Goal: Information Seeking & Learning: Learn about a topic

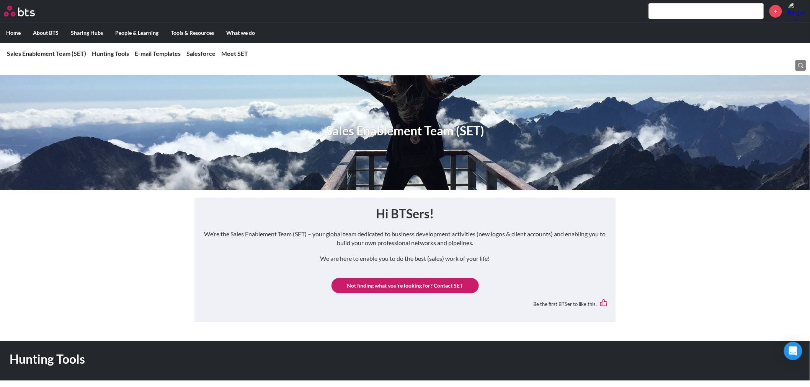
click at [670, 10] on input "text" at bounding box center [706, 10] width 115 height 15
type input "M&A"
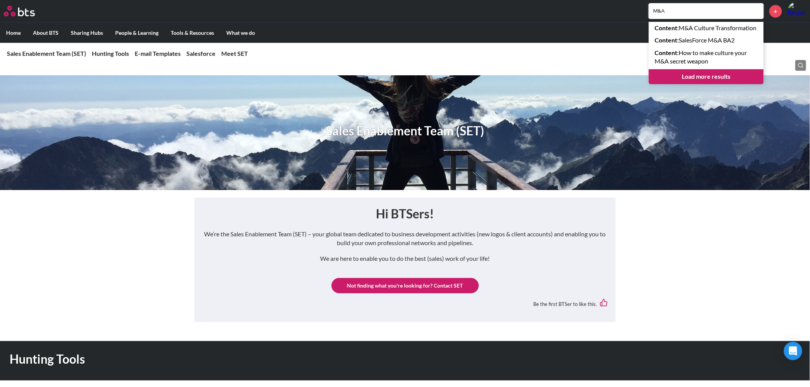
click at [707, 81] on link "Load more results" at bounding box center [706, 76] width 115 height 15
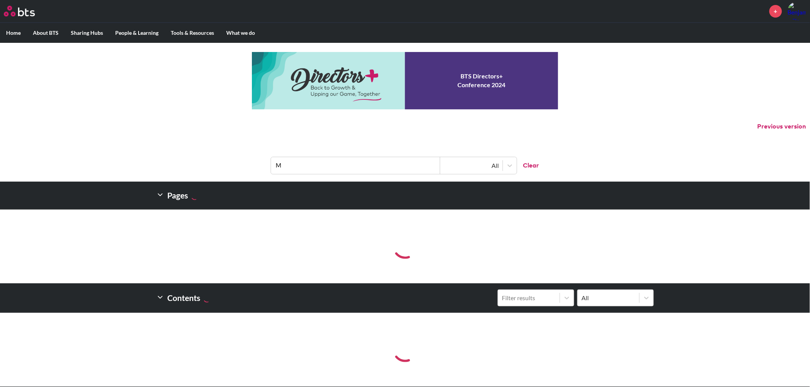
click at [316, 169] on input "M" at bounding box center [355, 165] width 169 height 17
type input "M&A"
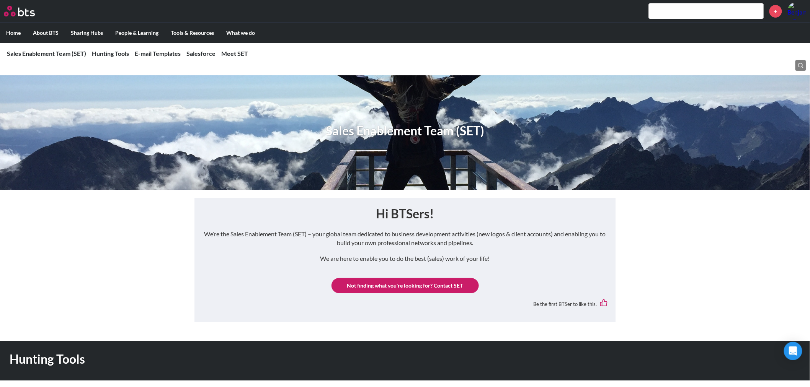
click at [675, 17] on input "text" at bounding box center [706, 10] width 115 height 15
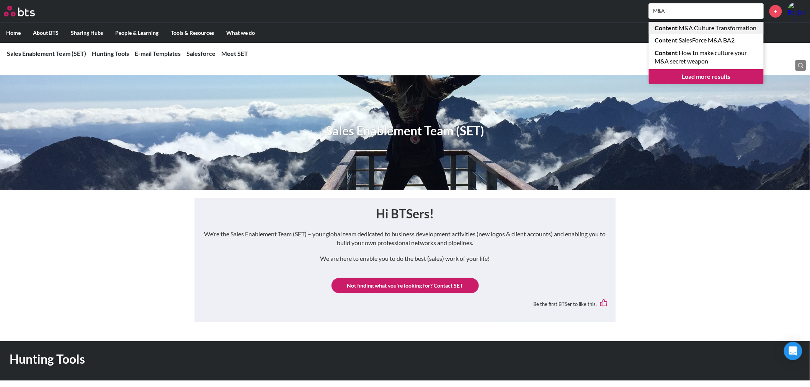
type input "M&A"
click at [720, 28] on link "Content : M&A Culture Transformation" at bounding box center [706, 28] width 115 height 12
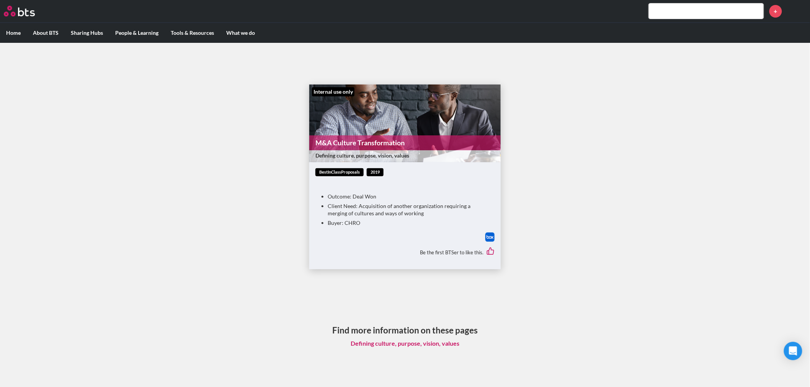
scroll to position [5, 0]
click at [337, 93] on div "Internal use only" at bounding box center [333, 90] width 42 height 9
click at [357, 145] on link "M&A Culture Transformation" at bounding box center [404, 142] width 191 height 15
